Goal: Transaction & Acquisition: Obtain resource

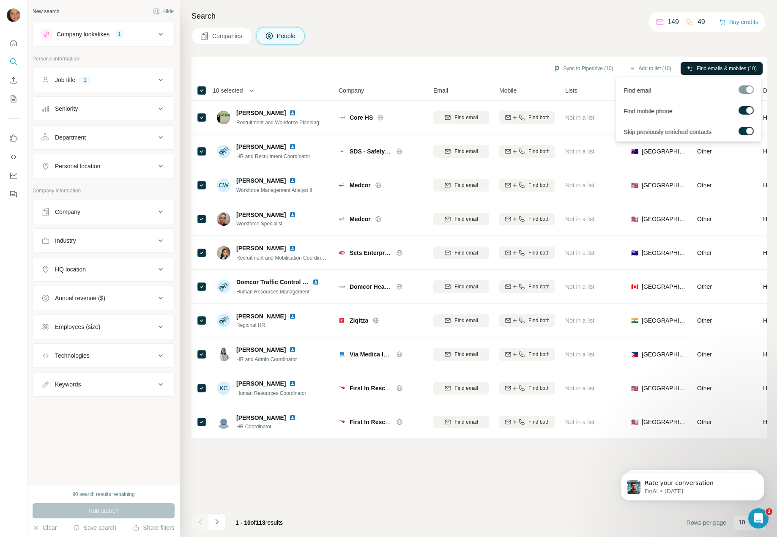
click at [687, 66] on icon "button" at bounding box center [689, 68] width 5 height 5
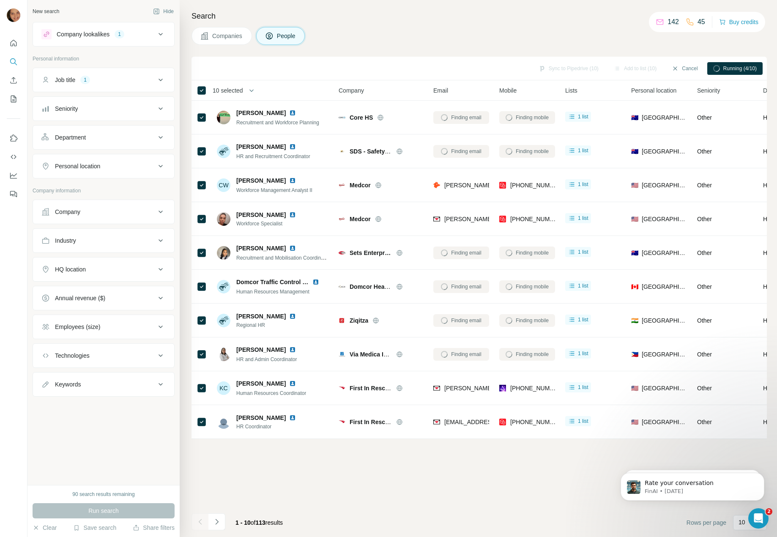
click at [717, 67] on icon at bounding box center [717, 69] width 8 height 8
click at [682, 68] on button "Cancel" at bounding box center [685, 68] width 38 height 13
click at [96, 271] on div "HQ location" at bounding box center [98, 269] width 114 height 8
click at [96, 287] on input "text" at bounding box center [103, 290] width 124 height 15
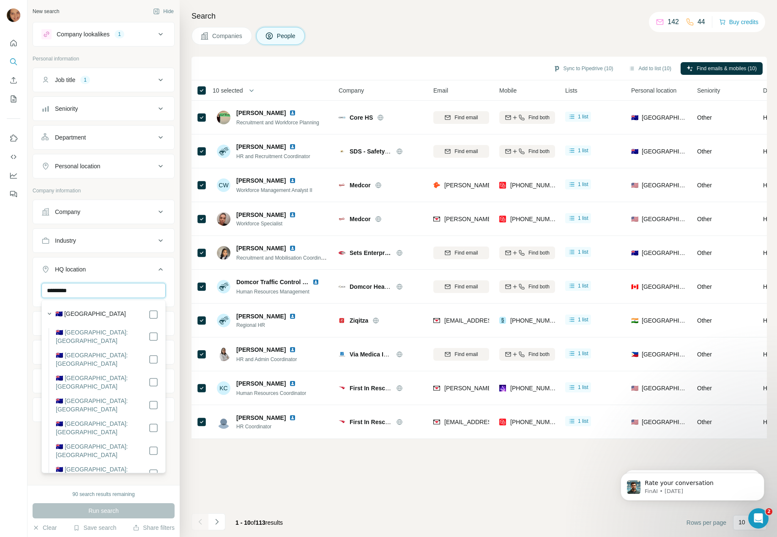
type input "*********"
click at [107, 512] on span "Run search" at bounding box center [103, 511] width 30 height 8
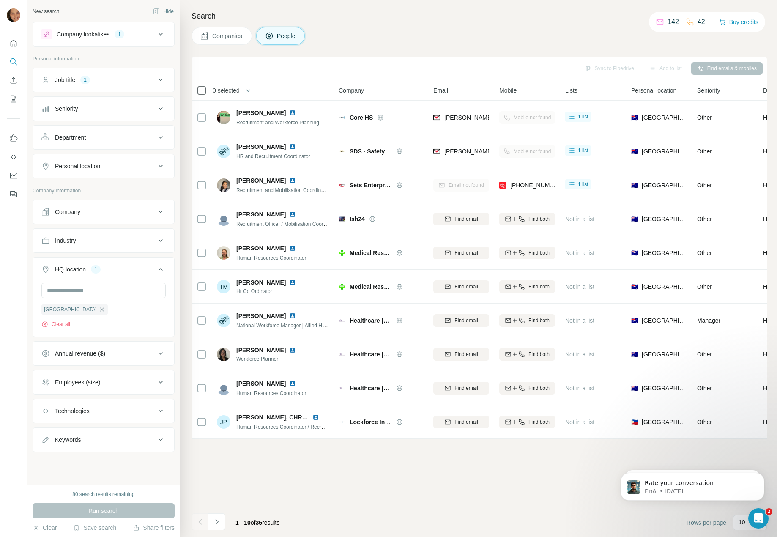
click at [204, 95] on icon at bounding box center [202, 90] width 10 height 10
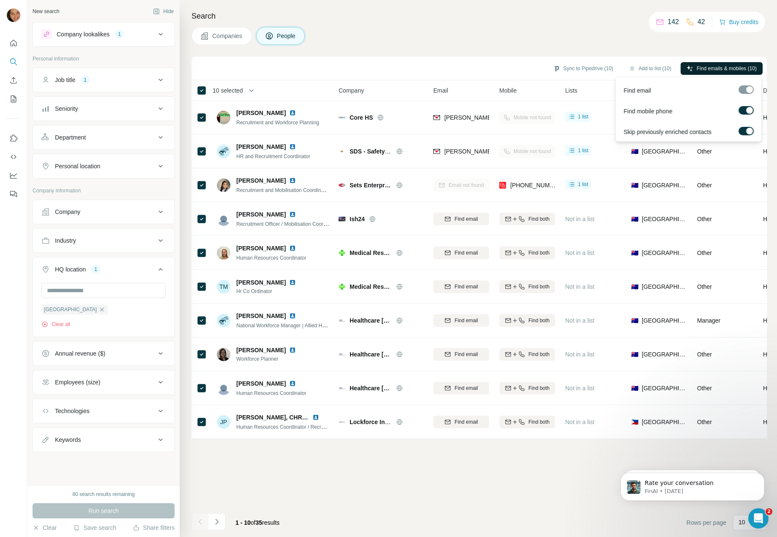
click at [745, 69] on span "Find emails & mobiles (10)" at bounding box center [727, 69] width 60 height 8
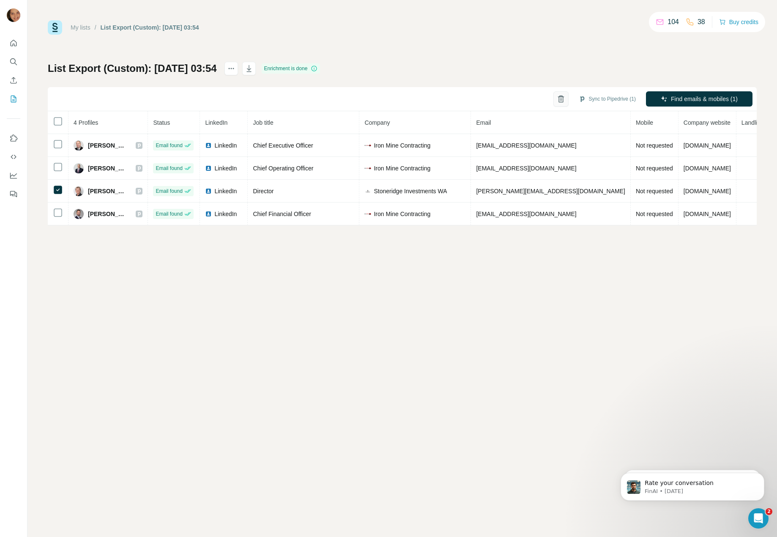
click at [557, 99] on icon "button" at bounding box center [561, 99] width 8 height 8
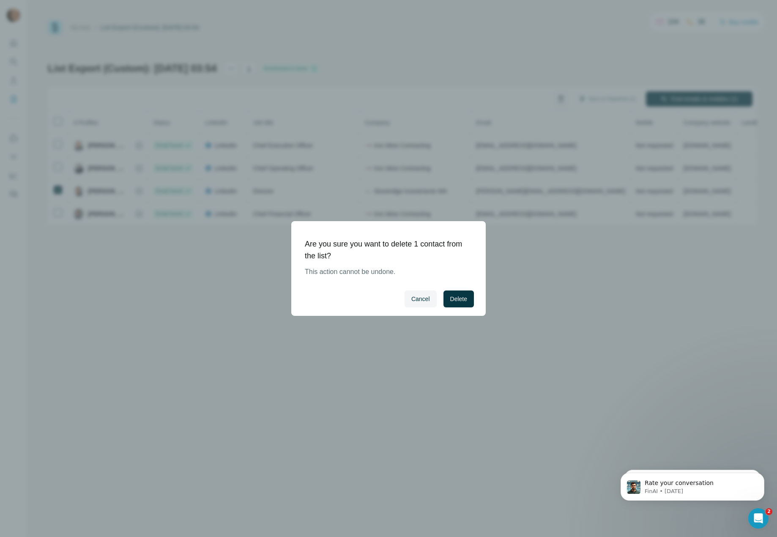
click at [455, 297] on span "Delete" at bounding box center [458, 299] width 17 height 8
